Goal: Transaction & Acquisition: Purchase product/service

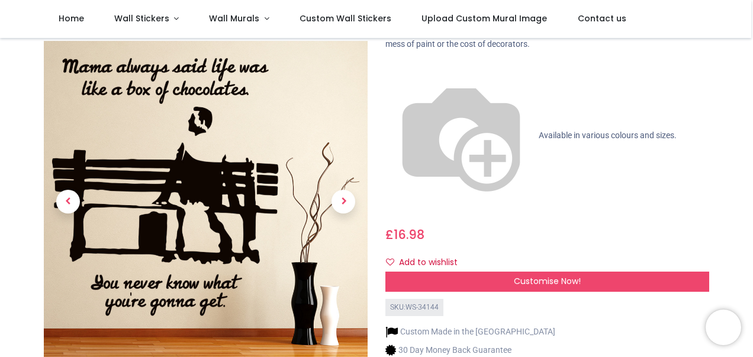
scroll to position [118, 0]
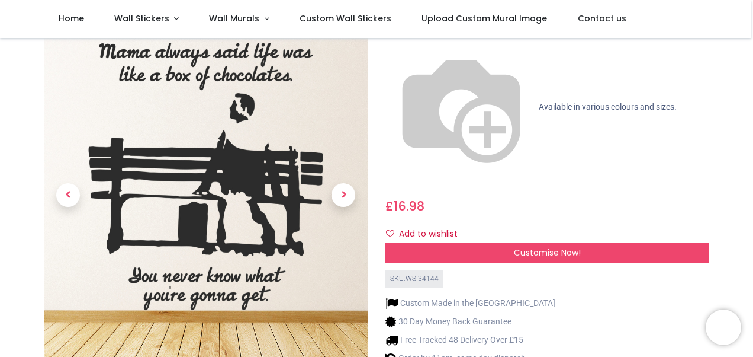
scroll to position [59, 0]
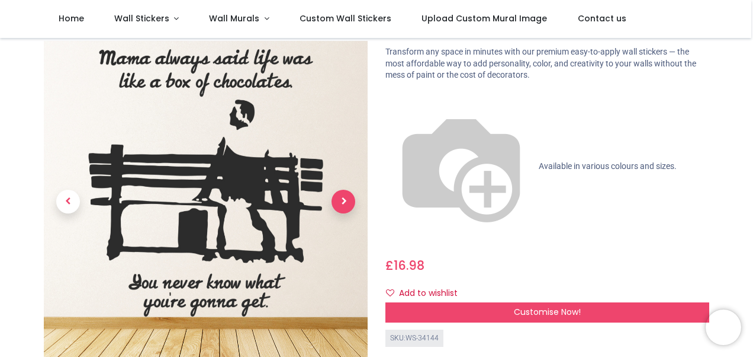
click at [339, 190] on span "Next" at bounding box center [344, 202] width 24 height 24
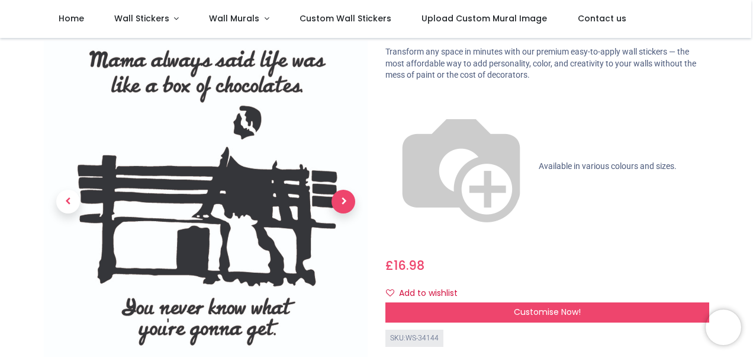
click at [339, 190] on span "Next" at bounding box center [344, 202] width 24 height 24
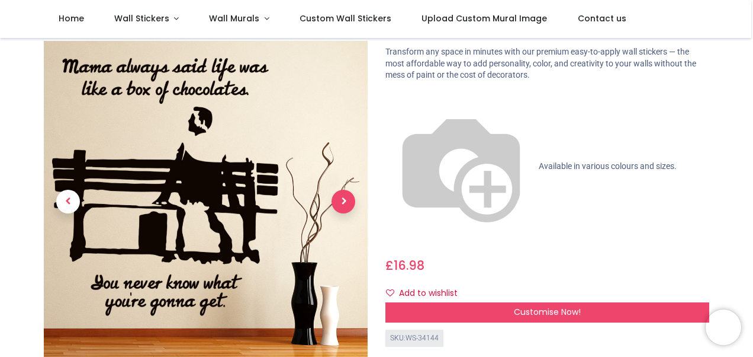
click at [339, 190] on span "Next" at bounding box center [344, 202] width 24 height 24
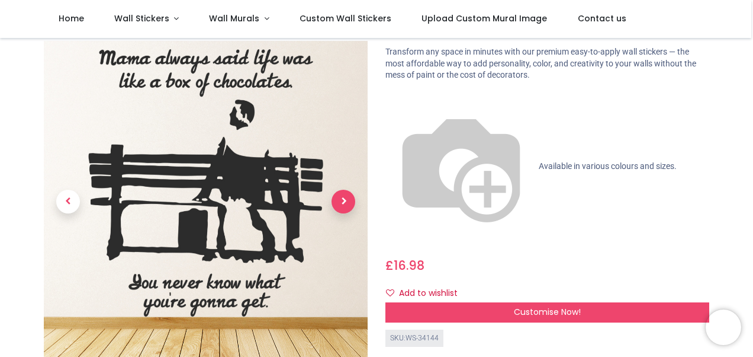
click at [339, 190] on span "Next" at bounding box center [344, 202] width 24 height 24
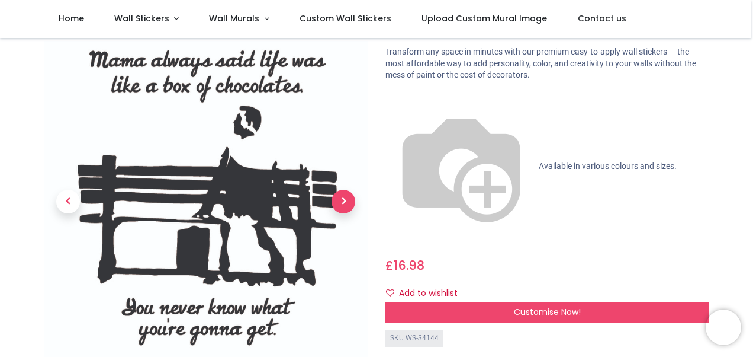
click at [339, 190] on span "Next" at bounding box center [344, 202] width 24 height 24
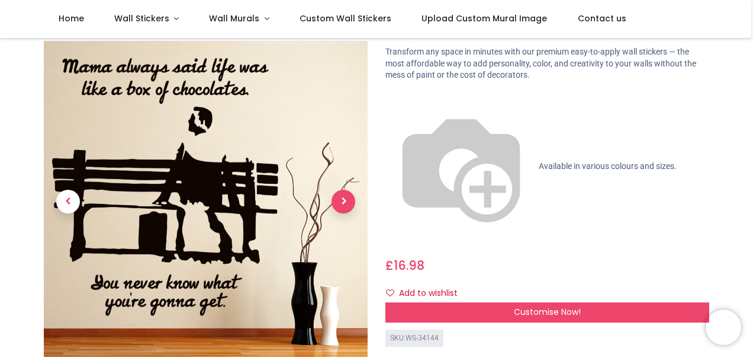
click at [339, 190] on span "Next" at bounding box center [344, 202] width 24 height 24
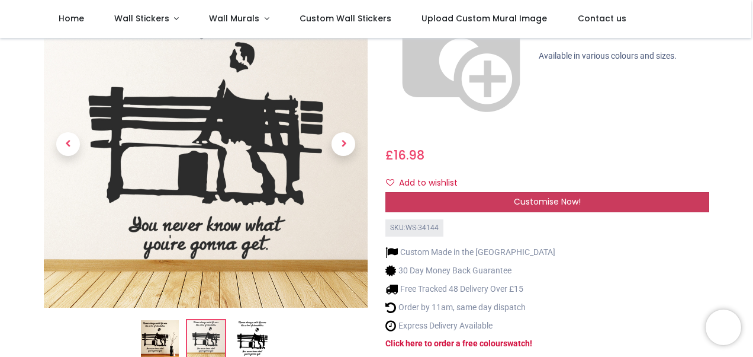
scroll to position [118, 0]
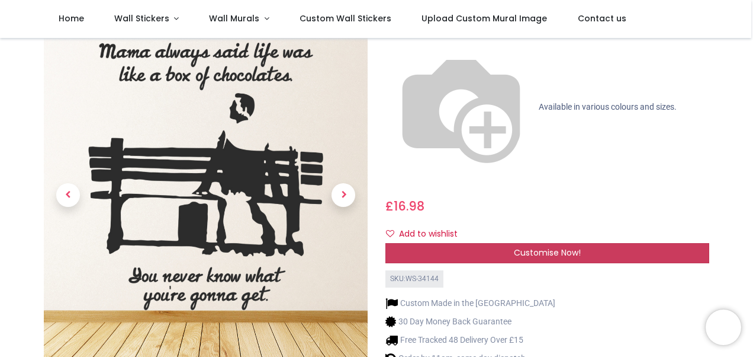
click at [554, 246] on span "Customise Now!" at bounding box center [547, 252] width 67 height 12
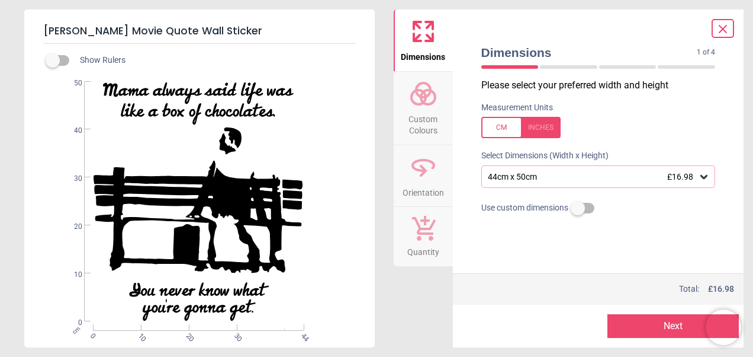
click at [706, 179] on icon at bounding box center [704, 177] width 12 height 12
